Goal: Task Accomplishment & Management: Manage account settings

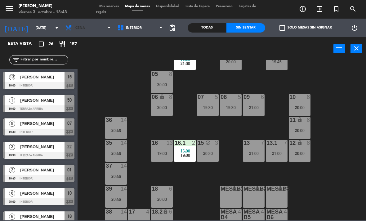
click at [95, 28] on span "Cena" at bounding box center [88, 28] width 52 height 14
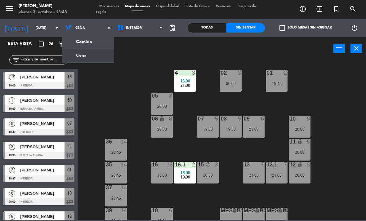
click at [105, 54] on ng-component "menu [PERSON_NAME][DATE] 3. octubre - 18:43 Mis reservas Mapa de mesas Disponib…" at bounding box center [183, 110] width 366 height 221
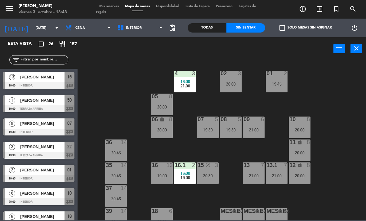
click at [257, 124] on div "09 6 21:00" at bounding box center [254, 128] width 22 height 22
click at [332, 88] on div "02 3 20:00 4 3 16:00 21:00 01 2 19:45 05 8 20:00 06 lock 8 20:00 07 5 19:30 09 …" at bounding box center [223, 140] width 285 height 161
click at [108, 29] on icon at bounding box center [109, 27] width 3 height 5
click at [107, 42] on ng-component "menu [PERSON_NAME][DATE] 3. octubre - 18:43 Mis reservas Mapa de mesas Disponib…" at bounding box center [183, 110] width 366 height 221
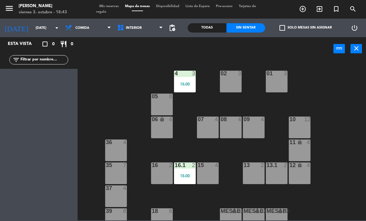
click at [106, 32] on span "Comida" at bounding box center [88, 28] width 52 height 14
click at [106, 53] on ng-component "menu [PERSON_NAME][DATE] 3. octubre - 18:43 Mis reservas Mapa de mesas Disponib…" at bounding box center [183, 110] width 366 height 221
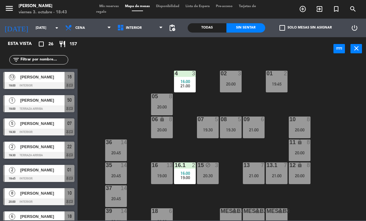
click at [256, 135] on div "09 6 21:00" at bounding box center [254, 128] width 22 height 22
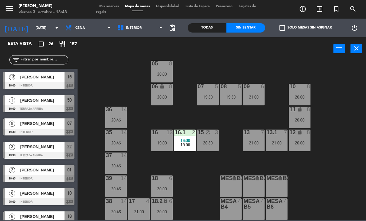
scroll to position [33, 0]
click at [132, 201] on div "14" at bounding box center [126, 202] width 10 height 6
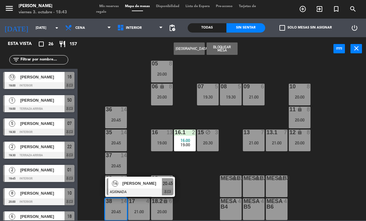
click at [135, 187] on span "[PERSON_NAME]" at bounding box center [143, 183] width 40 height 7
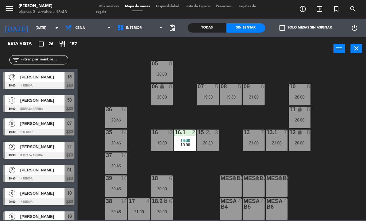
scroll to position [28, 0]
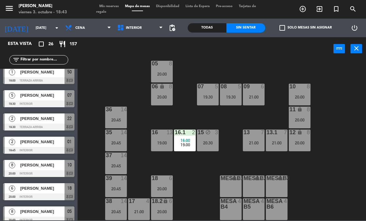
click at [144, 205] on div "17 4" at bounding box center [139, 202] width 22 height 6
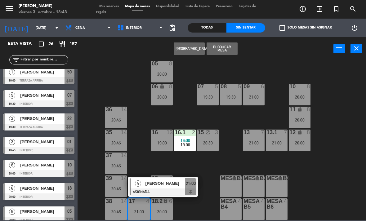
click at [361, 158] on div "02 3 20:00 4 3 16:00 21:00 01 2 19:45 05 8 20:00 06 lock 8 20:00 07 5 19:30 09 …" at bounding box center [223, 140] width 285 height 161
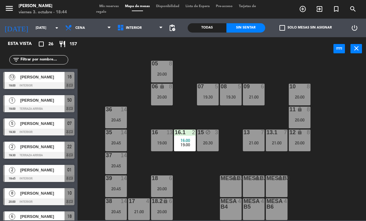
scroll to position [0, 0]
click at [137, 210] on div "21:00" at bounding box center [139, 212] width 22 height 4
click at [350, 162] on div "02 3 20:00 4 3 16:00 21:00 01 2 19:45 05 8 20:00 06 lock 8 20:00 07 5 19:30 09 …" at bounding box center [223, 140] width 285 height 161
click at [98, 30] on span "Cena" at bounding box center [88, 28] width 52 height 14
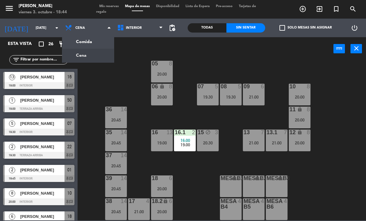
click at [99, 36] on div "Comida Cena Cena Comida Cena" at bounding box center [88, 28] width 52 height 19
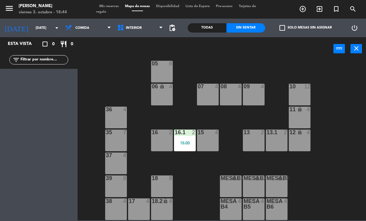
scroll to position [33, 0]
click at [145, 204] on div "4" at bounding box center [149, 202] width 10 height 6
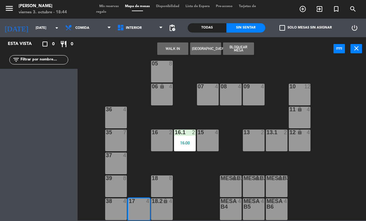
click at [179, 48] on button "WALK IN" at bounding box center [172, 49] width 31 height 12
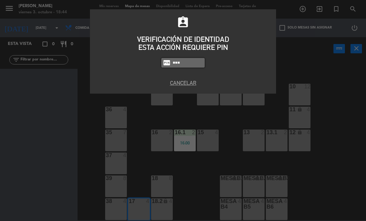
type input "5677"
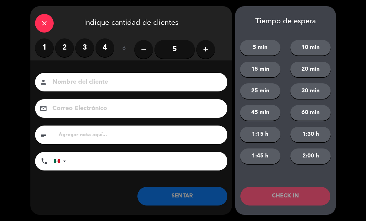
click at [76, 48] on label "3" at bounding box center [84, 48] width 19 height 19
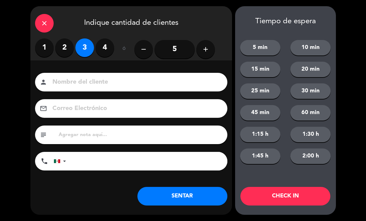
click at [106, 45] on label "4" at bounding box center [105, 48] width 19 height 19
click at [134, 84] on input at bounding box center [136, 82] width 168 height 11
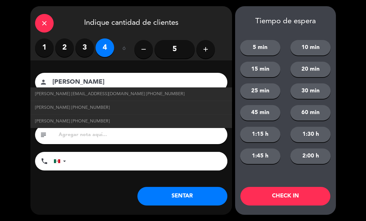
type input "[PERSON_NAME]"
click at [107, 111] on link "[PERSON_NAME] [PHONE_NUMBER]" at bounding box center [131, 107] width 193 height 7
type input "[PHONE_NUMBER]"
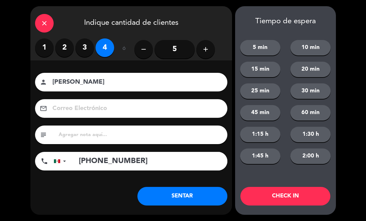
click at [176, 197] on button "SENTAR" at bounding box center [183, 196] width 90 height 19
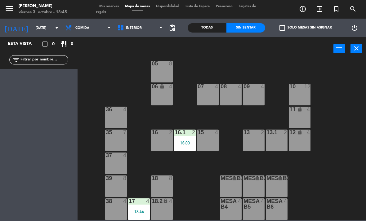
click at [92, 29] on span "Comida" at bounding box center [88, 28] width 52 height 14
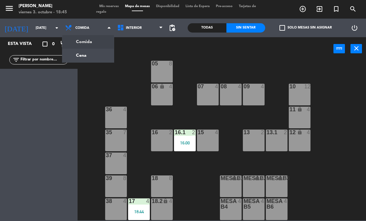
click at [94, 56] on ng-component "menu [PERSON_NAME][DATE] 3. octubre - 18:45 Mis reservas Mapa de mesas Disponib…" at bounding box center [183, 110] width 366 height 221
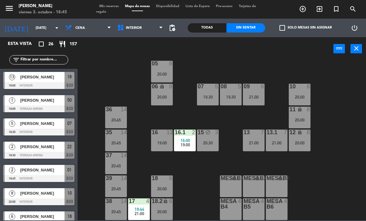
click at [143, 28] on span "Interior" at bounding box center [140, 28] width 52 height 14
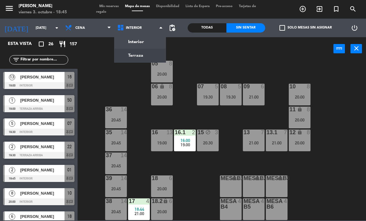
click at [142, 57] on ng-component "menu [PERSON_NAME][DATE] 3. octubre - 18:45 Mis reservas Mapa de mesas Disponib…" at bounding box center [183, 110] width 366 height 221
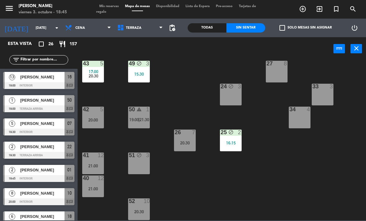
scroll to position [102, 0]
click at [138, 163] on div "51 block 3" at bounding box center [139, 164] width 22 height 22
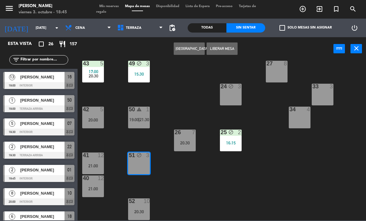
click at [228, 49] on button "Liberar Mesa" at bounding box center [222, 49] width 31 height 12
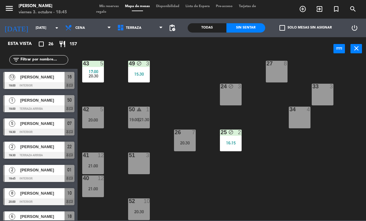
click at [140, 119] on span "21:30" at bounding box center [145, 119] width 10 height 5
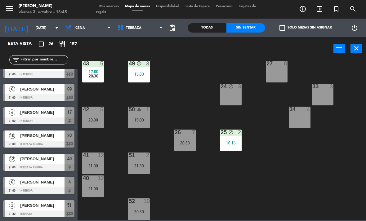
click at [253, 181] on div "21 10 21:00 30 lock 4 46 4 15:30 20:30 47 block 3 31 3 20 10 21:00 22 2 19:30 2…" at bounding box center [223, 140] width 285 height 161
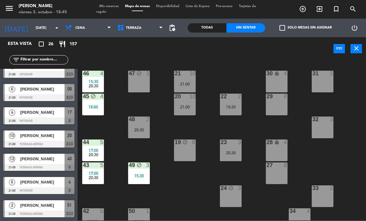
scroll to position [0, 0]
click at [93, 78] on div "46 4 15:30 20:30" at bounding box center [93, 82] width 22 height 22
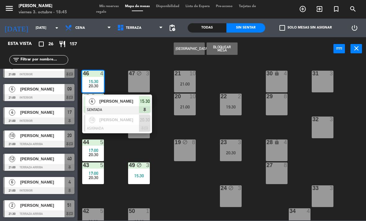
click at [352, 108] on div "21 10 21:00 30 lock 4 46 4 15:30 20:30 4 [PERSON_NAME] SENTADA 15:30 10 [PERSON…" at bounding box center [223, 140] width 285 height 161
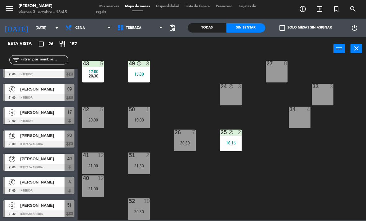
scroll to position [102, 0]
click at [366, 61] on html "close × [PERSON_NAME] × chrome_reader_mode Listado de Reservas account_box Clie…" at bounding box center [183, 110] width 366 height 221
click at [144, 34] on span "Terraza" at bounding box center [140, 28] width 52 height 14
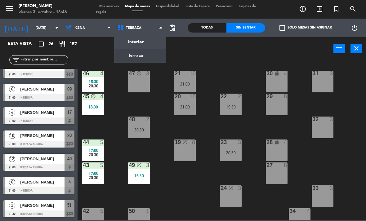
click at [156, 44] on ng-component "menu [PERSON_NAME][DATE] 3. octubre - 18:46 Mis reservas Mapa de mesas Disponib…" at bounding box center [183, 110] width 366 height 221
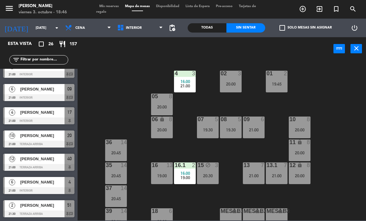
scroll to position [0, 0]
click at [135, 24] on span "Interior" at bounding box center [140, 28] width 52 height 14
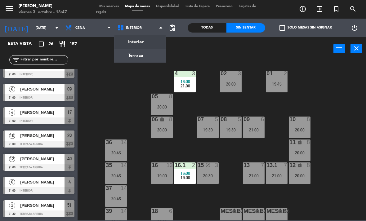
click at [137, 51] on ng-component "menu [PERSON_NAME][DATE] 3. octubre - 18:47 Mis reservas Mapa de mesas Disponib…" at bounding box center [183, 110] width 366 height 221
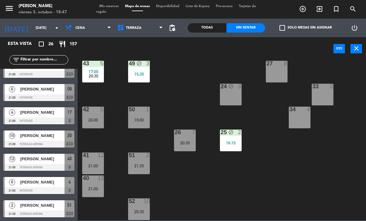
scroll to position [102, 0]
click at [239, 139] on div "25 block 2 16:15" at bounding box center [231, 141] width 22 height 22
click at [337, 160] on div "21 10 21:00 30 lock 4 46 4 15:30 20:30 47 block 3 31 3 20 10 21:00 22 2 19:30 2…" at bounding box center [223, 140] width 285 height 161
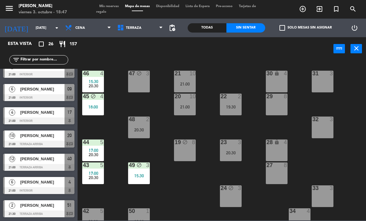
scroll to position [0, 0]
click at [134, 33] on span "Terraza" at bounding box center [140, 28] width 52 height 14
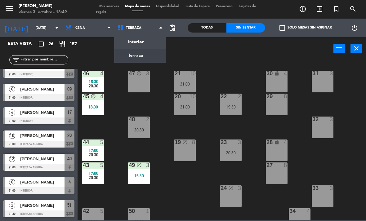
click at [145, 42] on ng-component "menu [PERSON_NAME][DATE] 3. octubre - 18:49 Mis reservas Mapa de mesas Disponib…" at bounding box center [183, 110] width 366 height 221
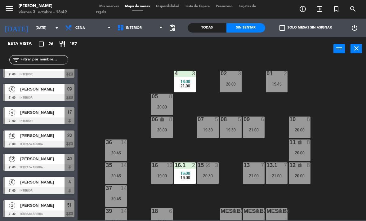
scroll to position [8, 0]
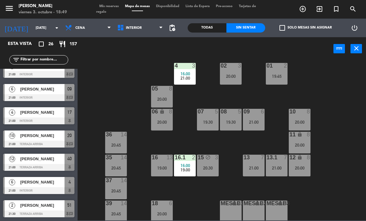
click at [210, 168] on div "20:30" at bounding box center [208, 168] width 22 height 4
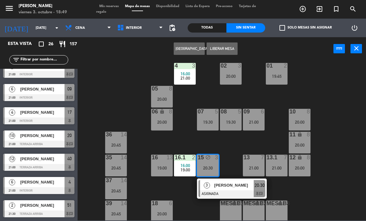
click at [240, 191] on div at bounding box center [232, 194] width 67 height 7
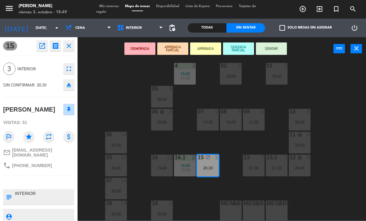
scroll to position [9, 0]
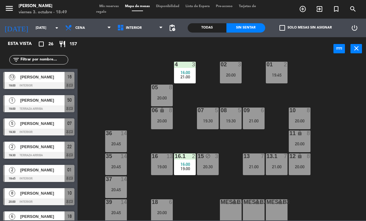
click at [208, 166] on div "20:30" at bounding box center [208, 167] width 22 height 4
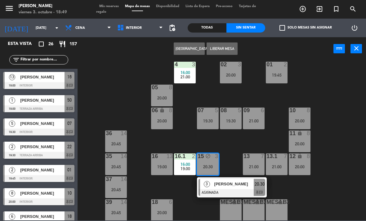
click at [345, 135] on div "02 3 20:00 4 3 16:00 21:00 01 2 19:45 05 8 20:00 06 lock 8 20:00 07 5 19:30 09 …" at bounding box center [223, 140] width 285 height 161
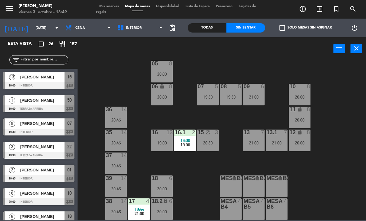
scroll to position [33, 0]
click at [58, 62] on input "text" at bounding box center [44, 60] width 48 height 7
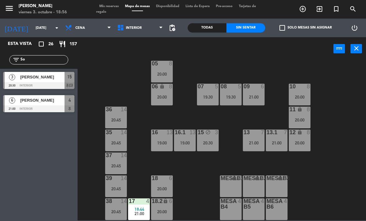
type input "S"
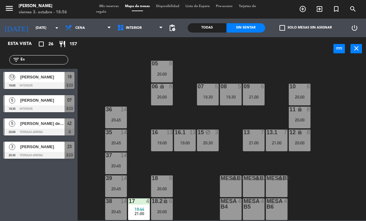
type input "Es"
click at [55, 80] on span "[PERSON_NAME]" at bounding box center [42, 77] width 44 height 7
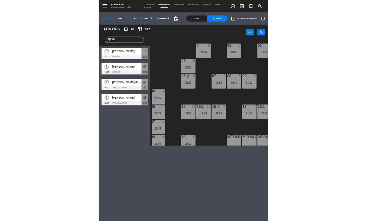
scroll to position [4, 0]
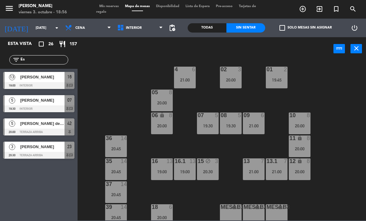
click at [2, 175] on div "Esta vista crop_square 26 restaurant 157 filter_list Es 13 [PERSON_NAME] 19:00 …" at bounding box center [39, 129] width 78 height 184
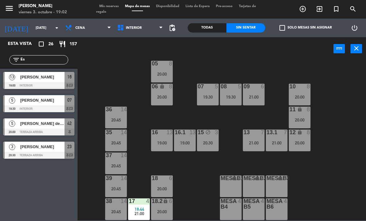
scroll to position [33, 0]
click at [193, 142] on div "19:00" at bounding box center [185, 143] width 22 height 4
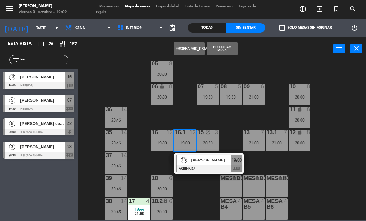
click at [209, 170] on div at bounding box center [209, 169] width 67 height 7
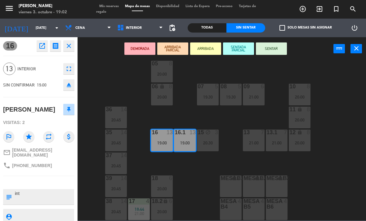
click at [284, 47] on button "SENTAR" at bounding box center [271, 49] width 31 height 12
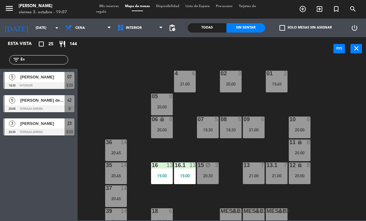
scroll to position [0, 0]
click at [131, 31] on span "Interior" at bounding box center [140, 28] width 52 height 14
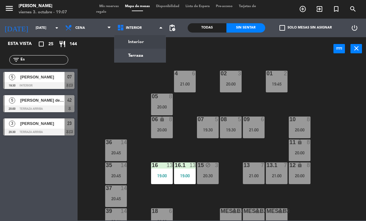
click at [129, 57] on ng-component "menu [PERSON_NAME][DATE] 3. octubre - 19:07 Mis reservas Mapa de mesas Disponib…" at bounding box center [183, 110] width 366 height 221
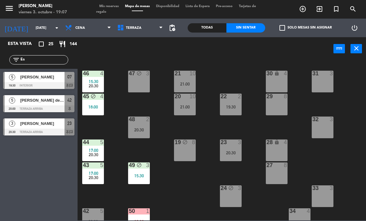
click at [135, 29] on span "Terraza" at bounding box center [134, 28] width 16 height 4
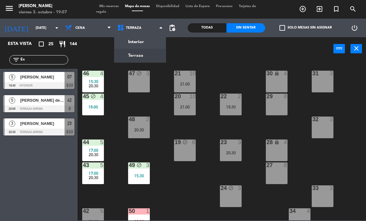
click at [126, 42] on ng-component "menu [PERSON_NAME][DATE] 3. octubre - 19:07 Mis reservas Mapa de mesas Disponib…" at bounding box center [183, 110] width 366 height 221
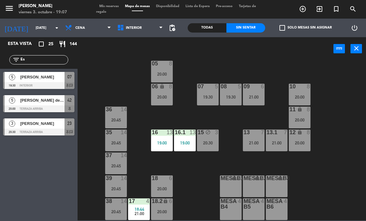
scroll to position [33, 0]
click at [150, 25] on span "Interior" at bounding box center [140, 28] width 52 height 14
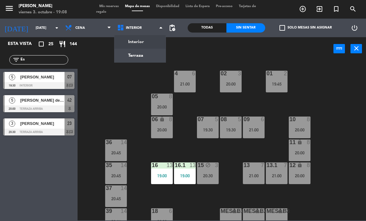
scroll to position [0, 0]
click at [134, 57] on ng-component "menu [PERSON_NAME][DATE] 3. octubre - 19:08 Mis reservas Mapa de mesas Disponib…" at bounding box center [183, 110] width 366 height 221
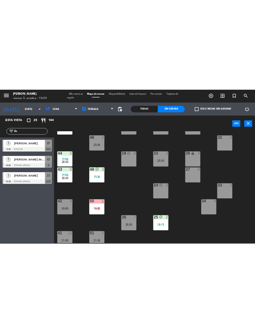
scroll to position [53, 0]
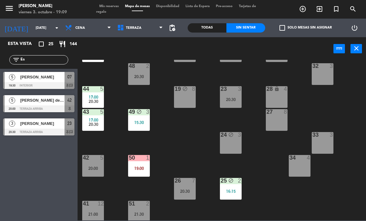
click at [140, 159] on div at bounding box center [139, 158] width 10 height 6
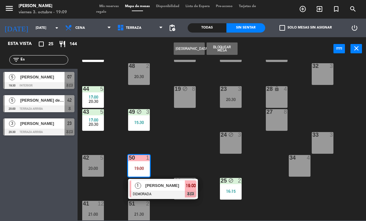
click at [144, 185] on div "1" at bounding box center [137, 186] width 13 height 10
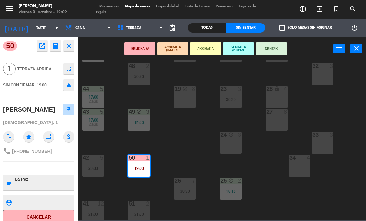
click at [277, 46] on button "SENTAR" at bounding box center [271, 49] width 31 height 12
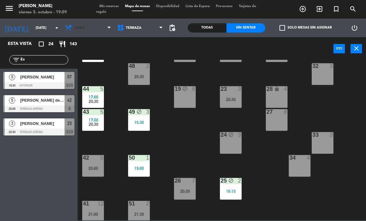
click at [81, 34] on span "Cena" at bounding box center [88, 28] width 52 height 14
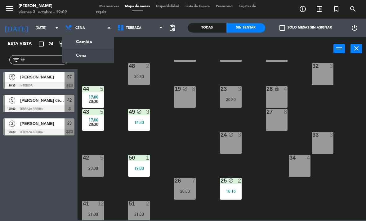
click at [350, 138] on div "21 10 21:00 30 lock 4 46 4 15:30 20:30 47 block 3 31 3 20 10 21:00 22 2 19:30 2…" at bounding box center [223, 140] width 285 height 161
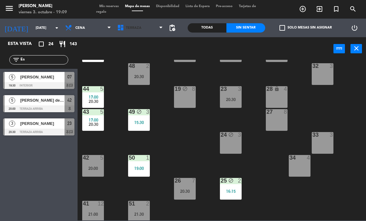
click at [132, 28] on span "Terraza" at bounding box center [134, 28] width 16 height 4
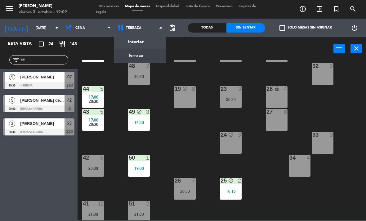
click at [136, 38] on ng-component "menu [PERSON_NAME][DATE] 3. octubre - 19:09 Mis reservas Mapa de mesas Disponib…" at bounding box center [183, 110] width 366 height 221
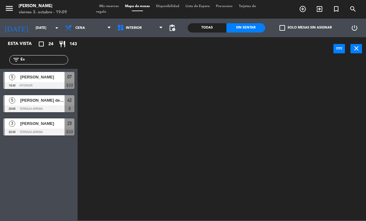
click at [35, 62] on input "Es" at bounding box center [44, 60] width 48 height 7
type input "E"
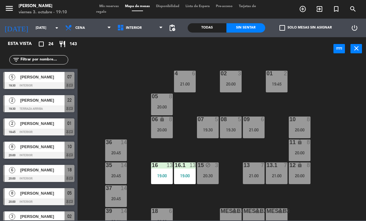
click at [131, 56] on div "power_input close" at bounding box center [206, 49] width 256 height 24
click at [211, 136] on div "07 5 19:30" at bounding box center [208, 128] width 22 height 22
click at [210, 132] on div "19:30" at bounding box center [208, 130] width 22 height 4
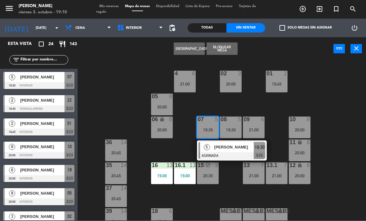
click at [214, 154] on div at bounding box center [232, 155] width 67 height 7
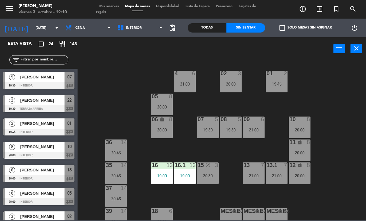
scroll to position [18, 0]
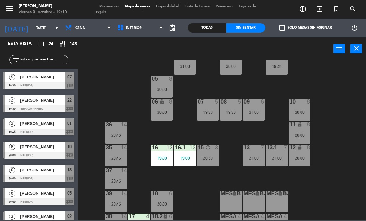
click at [210, 115] on div "19:30" at bounding box center [208, 112] width 22 height 4
click at [340, 122] on div "02 3 20:00 4 6 21:00 01 2 19:45 05 8 20:00 06 lock 8 20:00 07 5 19:30 09 6 21:0…" at bounding box center [223, 140] width 285 height 161
click at [187, 66] on div "21:00" at bounding box center [185, 66] width 22 height 4
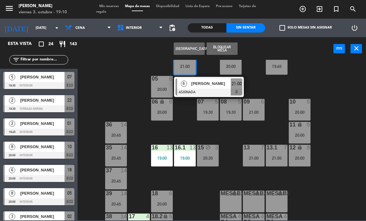
click at [220, 93] on div at bounding box center [209, 92] width 67 height 7
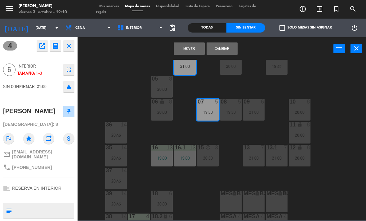
click at [236, 104] on div "5" at bounding box center [241, 102] width 10 height 6
click at [195, 45] on button "Mover y Unir" at bounding box center [189, 49] width 31 height 12
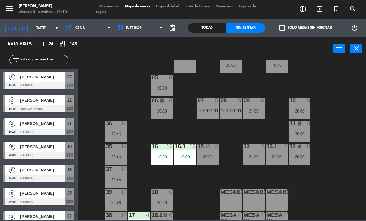
scroll to position [152, 0]
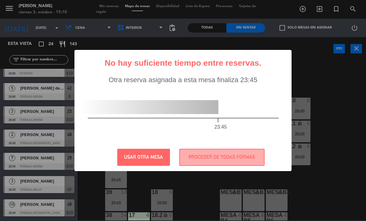
click at [161, 160] on button "USAR OTRA MESA" at bounding box center [143, 157] width 53 height 17
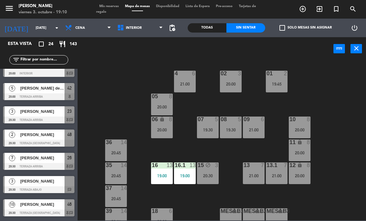
scroll to position [0, 0]
click at [206, 131] on div "19:30" at bounding box center [208, 130] width 22 height 4
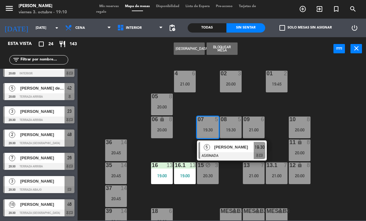
click at [239, 149] on span "[PERSON_NAME]" at bounding box center [235, 147] width 40 height 7
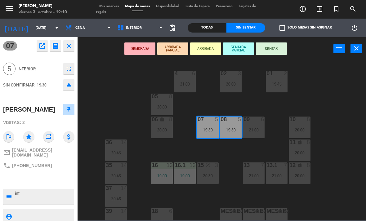
click at [188, 80] on div "4 6 21:00" at bounding box center [185, 82] width 22 height 22
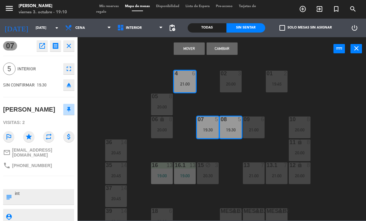
click at [225, 49] on button "Cambiar" at bounding box center [222, 49] width 31 height 12
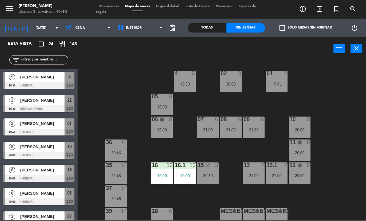
click at [215, 131] on div "21:00" at bounding box center [208, 130] width 22 height 4
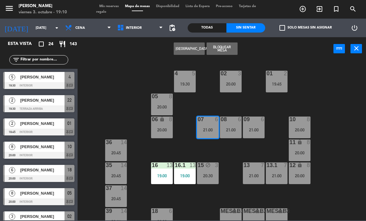
click at [221, 129] on div "21:00" at bounding box center [231, 130] width 22 height 4
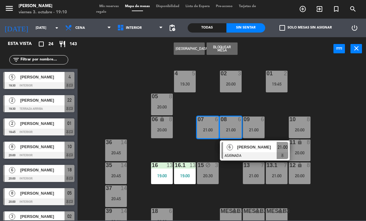
click at [241, 151] on div "[PERSON_NAME]" at bounding box center [257, 147] width 40 height 10
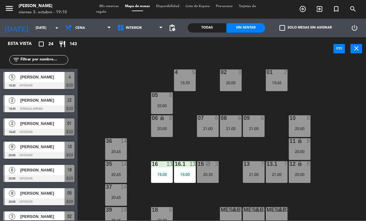
scroll to position [152, 0]
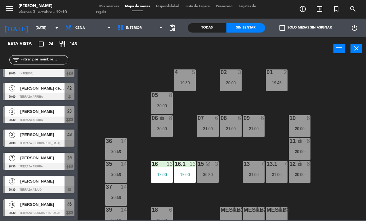
click at [253, 125] on div "09 6 21:00" at bounding box center [254, 127] width 22 height 22
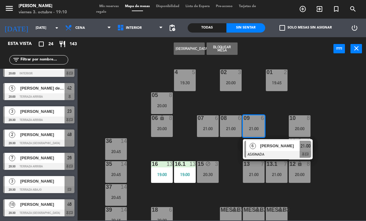
click at [276, 150] on div "[PERSON_NAME]" at bounding box center [280, 146] width 40 height 10
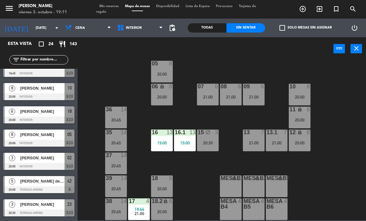
scroll to position [33, 0]
click at [144, 207] on span "18:44" at bounding box center [140, 209] width 10 height 5
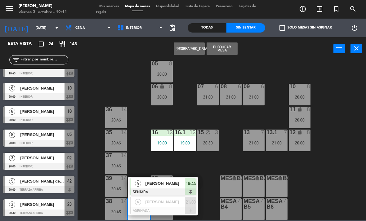
click at [153, 208] on div at bounding box center [163, 210] width 67 height 7
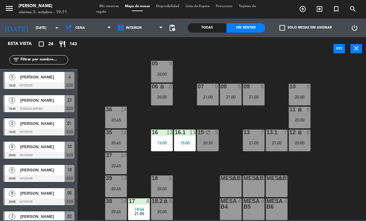
scroll to position [82, 0]
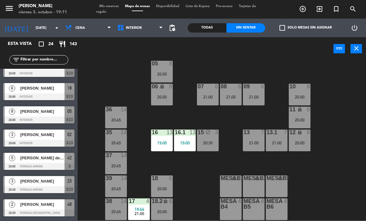
click at [352, 138] on div "02 3 20:00 4 5 19:30 01 2 19:45 05 8 20:00 06 lock 8 20:00 07 6 21:00 09 6 21:0…" at bounding box center [223, 140] width 285 height 161
click at [116, 125] on div "36 14 20:45" at bounding box center [116, 118] width 22 height 22
click at [338, 145] on div "02 3 20:00 4 5 19:30 01 2 19:45 05 8 20:00 06 lock 8 20:00 07 6 21:00 09 6 21:0…" at bounding box center [223, 140] width 285 height 161
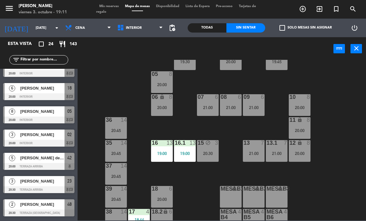
scroll to position [23, 0]
click at [81, 32] on span "Cena" at bounding box center [88, 28] width 52 height 14
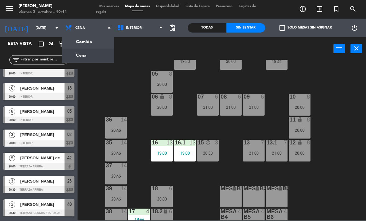
click at [134, 26] on span "Interior" at bounding box center [134, 28] width 16 height 4
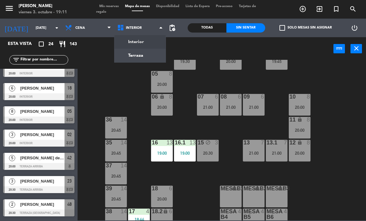
click at [133, 55] on ng-component "menu [PERSON_NAME][DATE] 3. octubre - 19:11 Mis reservas Mapa de mesas Disponib…" at bounding box center [183, 110] width 366 height 221
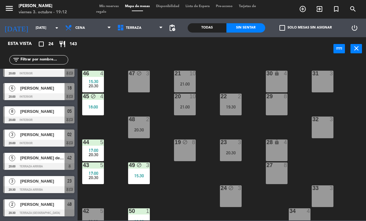
scroll to position [0, 0]
click at [134, 27] on span "Terraza" at bounding box center [134, 28] width 16 height 4
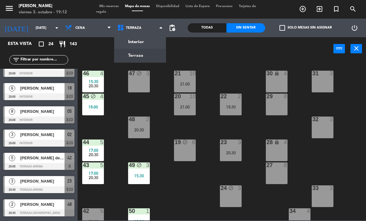
scroll to position [0, 0]
click at [349, 143] on div "21 10 21:00 30 lock 4 46 4 15:30 20:30 47 block 3 31 3 20 10 21:00 22 2 19:30 2…" at bounding box center [223, 140] width 285 height 161
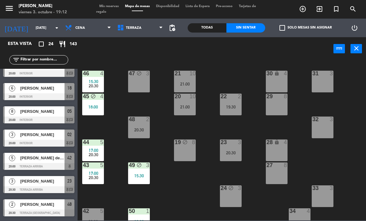
click at [95, 107] on div "18:00" at bounding box center [93, 107] width 22 height 4
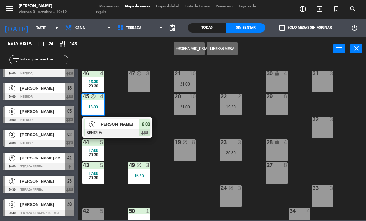
click at [104, 127] on span "[PERSON_NAME]" at bounding box center [120, 124] width 40 height 7
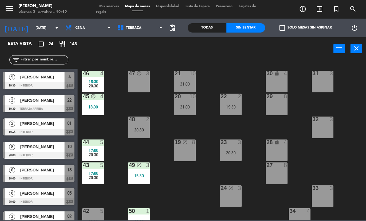
click at [93, 82] on span "15:30" at bounding box center [94, 81] width 10 height 5
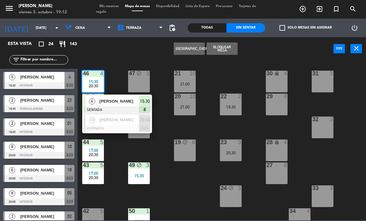
click at [104, 101] on span "[PERSON_NAME]" at bounding box center [120, 101] width 40 height 7
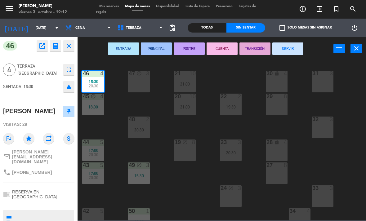
click at [293, 48] on button "SERVIR" at bounding box center [288, 49] width 31 height 12
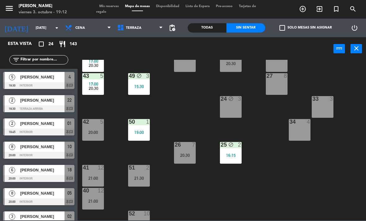
scroll to position [68, 0]
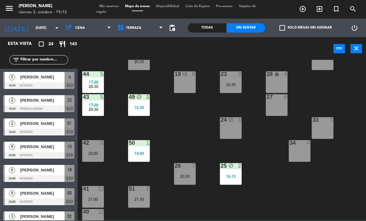
click at [140, 107] on div "15:30" at bounding box center [139, 108] width 22 height 4
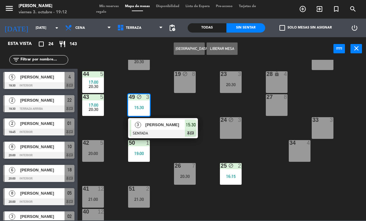
click at [159, 134] on div at bounding box center [163, 133] width 67 height 7
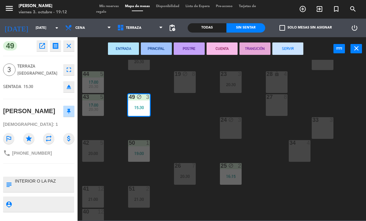
click at [285, 45] on button "SERVIR" at bounding box center [288, 49] width 31 height 12
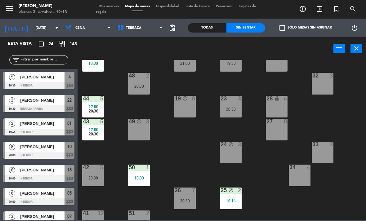
scroll to position [46, 0]
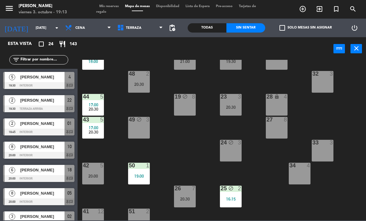
click at [186, 63] on div "21:00" at bounding box center [185, 61] width 22 height 4
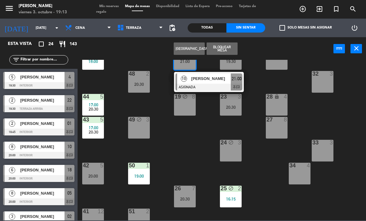
click at [214, 85] on div at bounding box center [209, 87] width 67 height 7
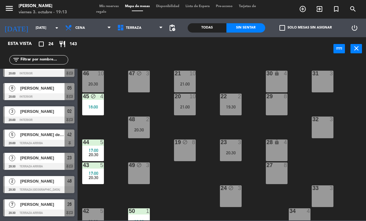
scroll to position [0, 0]
click at [133, 28] on span "Terraza" at bounding box center [134, 28] width 16 height 4
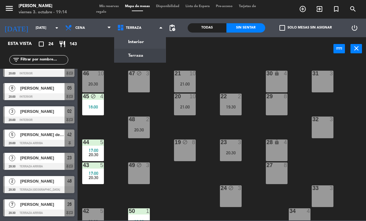
click at [132, 43] on ng-component "menu [PERSON_NAME][DATE] 3. octubre - 19:14 Mis reservas Mapa de mesas Disponib…" at bounding box center [183, 110] width 366 height 221
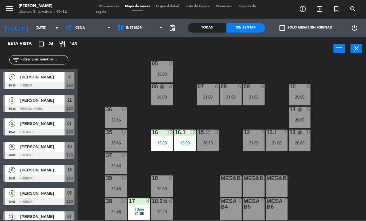
click at [120, 1] on div "menu [PERSON_NAME][DATE] 3. octubre - 19:14 Mis reservas Mapa de mesas Disponib…" at bounding box center [183, 9] width 366 height 19
click at [111, 5] on span "Mis reservas" at bounding box center [109, 6] width 26 height 3
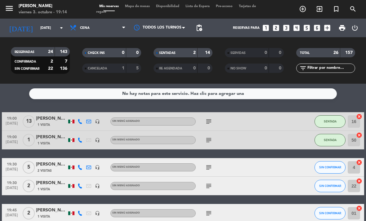
click at [205, 122] on icon "subject" at bounding box center [208, 121] width 7 height 7
click at [207, 143] on icon "subject" at bounding box center [208, 140] width 7 height 7
click at [273, 183] on div "19:30 [DATE] 2 [PERSON_NAME] 1 Visita headset_mic Sin menú asignado subject SIN…" at bounding box center [183, 186] width 363 height 19
click at [208, 166] on icon "subject" at bounding box center [208, 167] width 7 height 7
click at [208, 186] on icon "subject" at bounding box center [208, 186] width 7 height 7
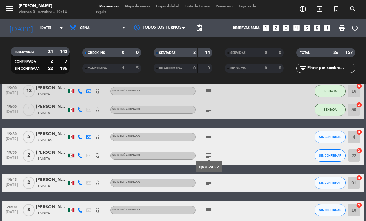
scroll to position [36, 0]
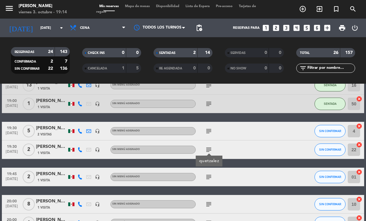
click at [205, 181] on icon "subject" at bounding box center [208, 177] width 7 height 7
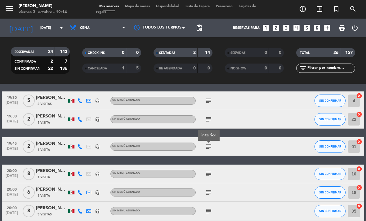
scroll to position [71, 0]
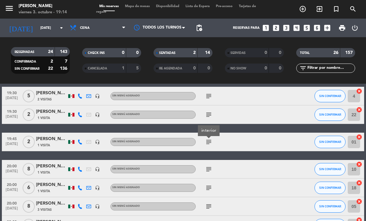
click at [206, 170] on icon "subject" at bounding box center [208, 169] width 7 height 7
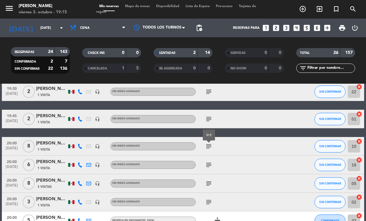
scroll to position [96, 0]
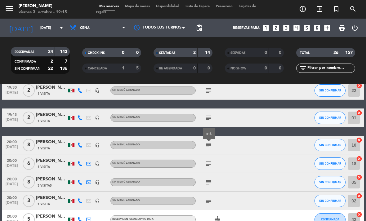
click at [199, 162] on div "subject" at bounding box center [222, 164] width 52 height 18
click at [211, 166] on icon "subject" at bounding box center [208, 163] width 7 height 7
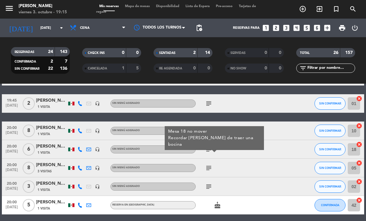
scroll to position [111, 0]
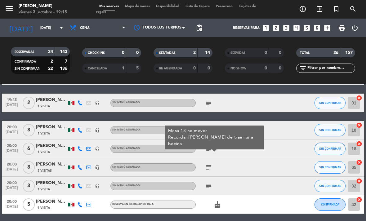
click at [211, 165] on icon "subject" at bounding box center [208, 167] width 7 height 7
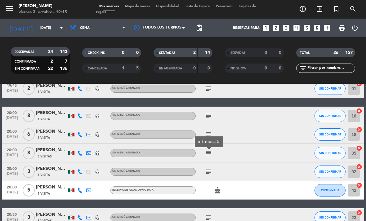
scroll to position [125, 0]
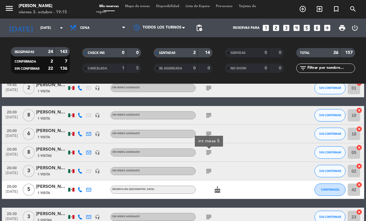
click at [208, 168] on icon "subject" at bounding box center [208, 171] width 7 height 7
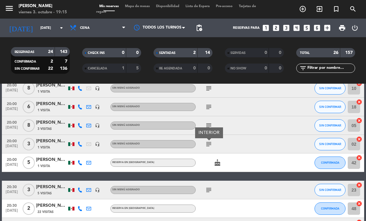
scroll to position [160, 0]
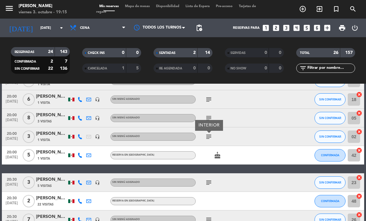
click at [219, 155] on icon "cake" at bounding box center [217, 155] width 7 height 7
click at [276, 167] on div "19:00 [DATE] [PERSON_NAME] 1 Visita headset_mic Sin menú asignado subject SENTA…" at bounding box center [183, 224] width 363 height 545
click at [12, 158] on span "[DATE]" at bounding box center [12, 159] width 16 height 7
click at [316, 157] on button "CONFIRMADA" at bounding box center [330, 155] width 31 height 12
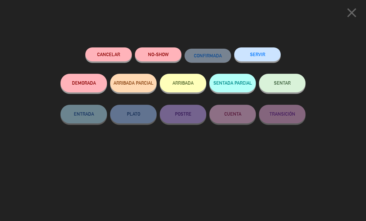
click at [350, 12] on icon "close" at bounding box center [352, 13] width 16 height 16
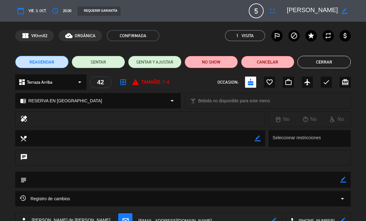
click at [327, 58] on button "Cerrar" at bounding box center [324, 62] width 53 height 12
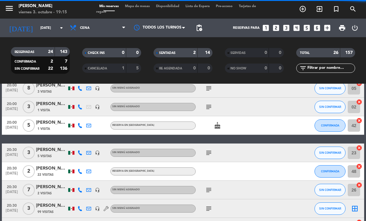
scroll to position [195, 0]
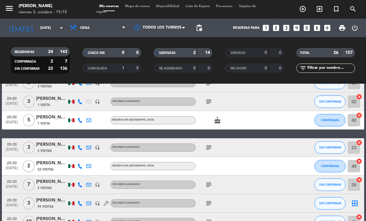
click at [215, 145] on div "subject" at bounding box center [222, 147] width 52 height 18
click at [212, 145] on icon "subject" at bounding box center [208, 147] width 7 height 7
click at [276, 196] on div "20:30 [DATE] [DATE][PERSON_NAME] 99 Visitas headset_mic Sin menú asignado subje…" at bounding box center [183, 203] width 363 height 19
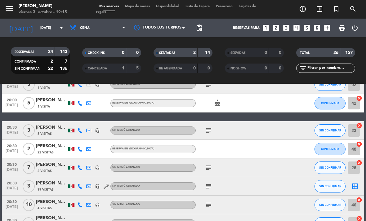
scroll to position [215, 0]
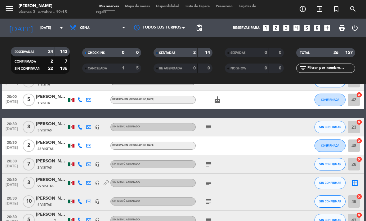
click at [209, 162] on icon "subject" at bounding box center [208, 164] width 7 height 7
click at [276, 194] on div "20:30 [DATE] [PERSON_NAME] 4 Visitas headset_mic Sin menú asignado subject SIN …" at bounding box center [183, 202] width 363 height 19
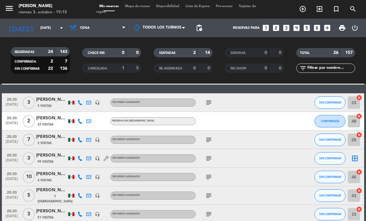
scroll to position [243, 0]
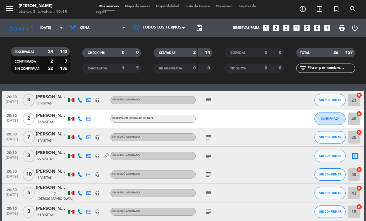
click at [358, 153] on icon "border_all" at bounding box center [355, 155] width 7 height 7
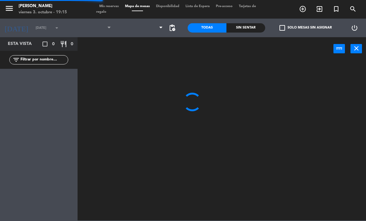
click at [354, 156] on div at bounding box center [223, 140] width 285 height 161
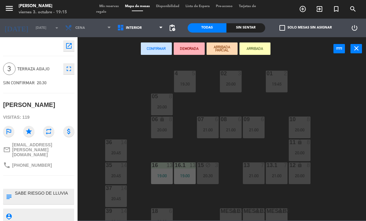
click at [342, 146] on div "02 3 20:00 4 5 19:30 01 2 19:45 05 8 20:00 06 lock 8 20:00 07 6 21:00 09 6 21:0…" at bounding box center [223, 140] width 285 height 161
click at [339, 163] on div "02 3 20:00 4 5 19:30 01 2 19:45 05 8 20:00 06 lock 8 20:00 07 6 21:00 09 6 21:0…" at bounding box center [223, 140] width 285 height 161
click at [338, 165] on div "02 3 20:00 4 5 19:30 01 2 19:45 05 8 20:00 06 lock 8 20:00 07 6 21:00 09 6 21:0…" at bounding box center [223, 140] width 285 height 161
click at [345, 115] on div "02 3 20:00 4 5 19:30 01 2 19:45 05 8 20:00 06 lock 8 20:00 07 6 21:00 09 6 21:0…" at bounding box center [223, 140] width 285 height 161
click at [338, 115] on div "02 3 20:00 4 5 19:30 01 2 19:45 05 8 20:00 06 lock 8 20:00 07 6 21:00 09 6 21:0…" at bounding box center [223, 140] width 285 height 161
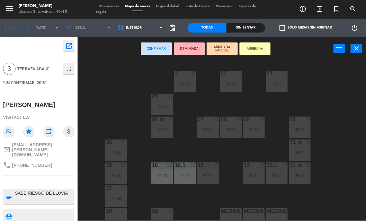
click at [116, 109] on div "02 3 20:00 4 5 19:30 01 2 19:45 05 8 20:00 06 lock 8 20:00 07 6 21:00 09 6 21:0…" at bounding box center [223, 140] width 285 height 161
click at [114, 108] on div "02 3 20:00 4 5 19:30 01 2 19:45 05 8 20:00 06 lock 8 20:00 07 6 21:00 09 6 21:0…" at bounding box center [223, 140] width 285 height 161
click at [333, 100] on div "02 3 20:00 4 5 19:30 01 2 19:45 05 8 20:00 06 lock 8 20:00 07 6 21:00 09 6 21:0…" at bounding box center [223, 140] width 285 height 161
click at [331, 104] on div "02 3 20:00 4 5 19:30 01 2 19:45 05 8 20:00 06 lock 8 20:00 07 6 21:00 09 6 21:0…" at bounding box center [223, 140] width 285 height 161
click at [311, 153] on div "20:00" at bounding box center [300, 153] width 22 height 4
